Goal: Navigation & Orientation: Go to known website

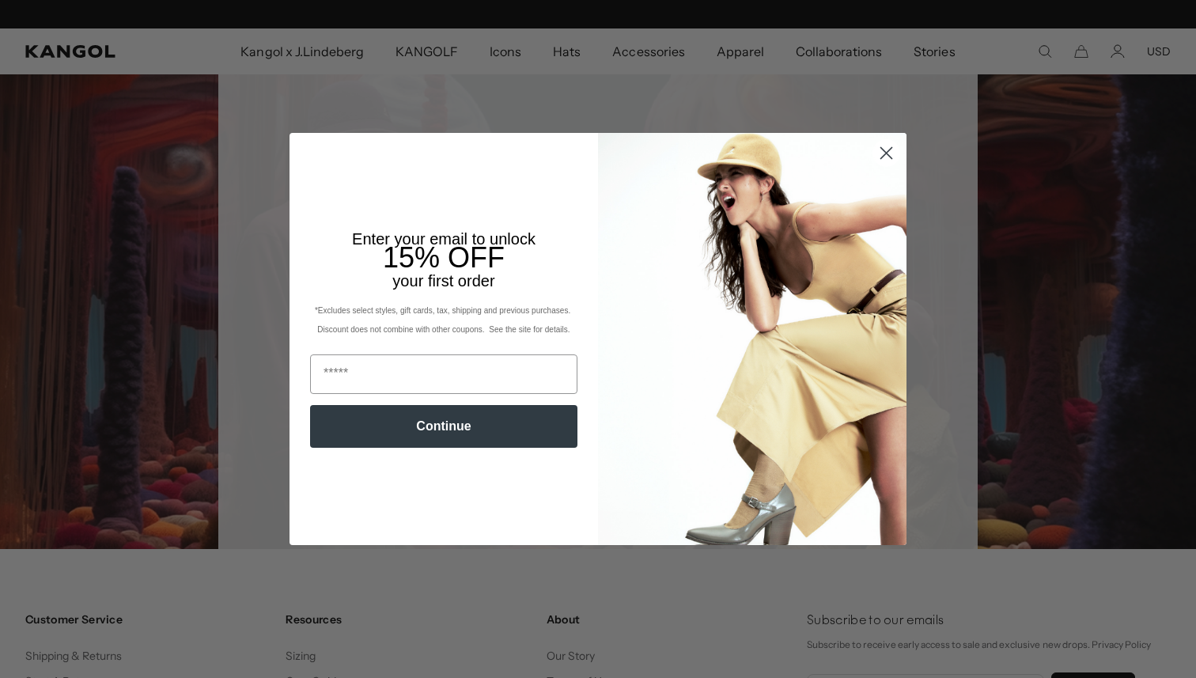
drag, startPoint x: 886, startPoint y: 148, endPoint x: 877, endPoint y: 154, distance: 11.4
click at [887, 148] on circle "Close dialog" at bounding box center [887, 153] width 26 height 26
